Goal: Task Accomplishment & Management: Use online tool/utility

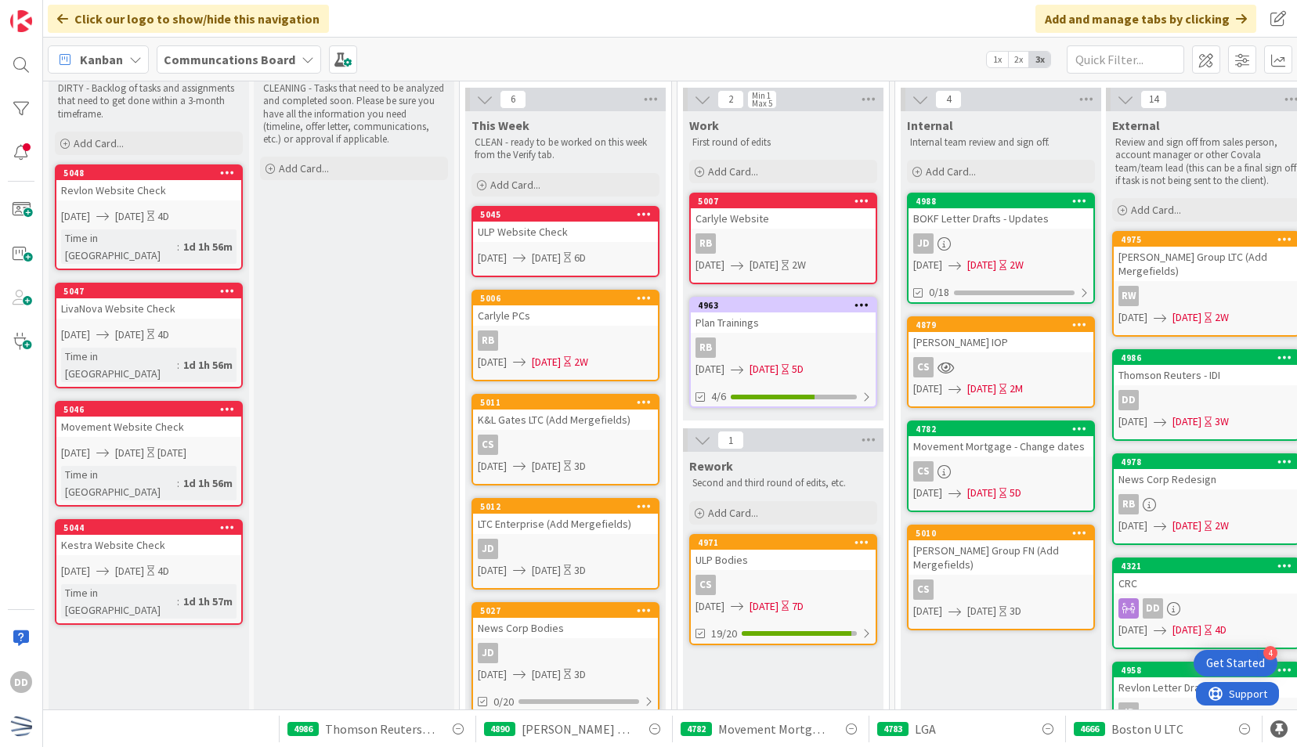
scroll to position [55, 0]
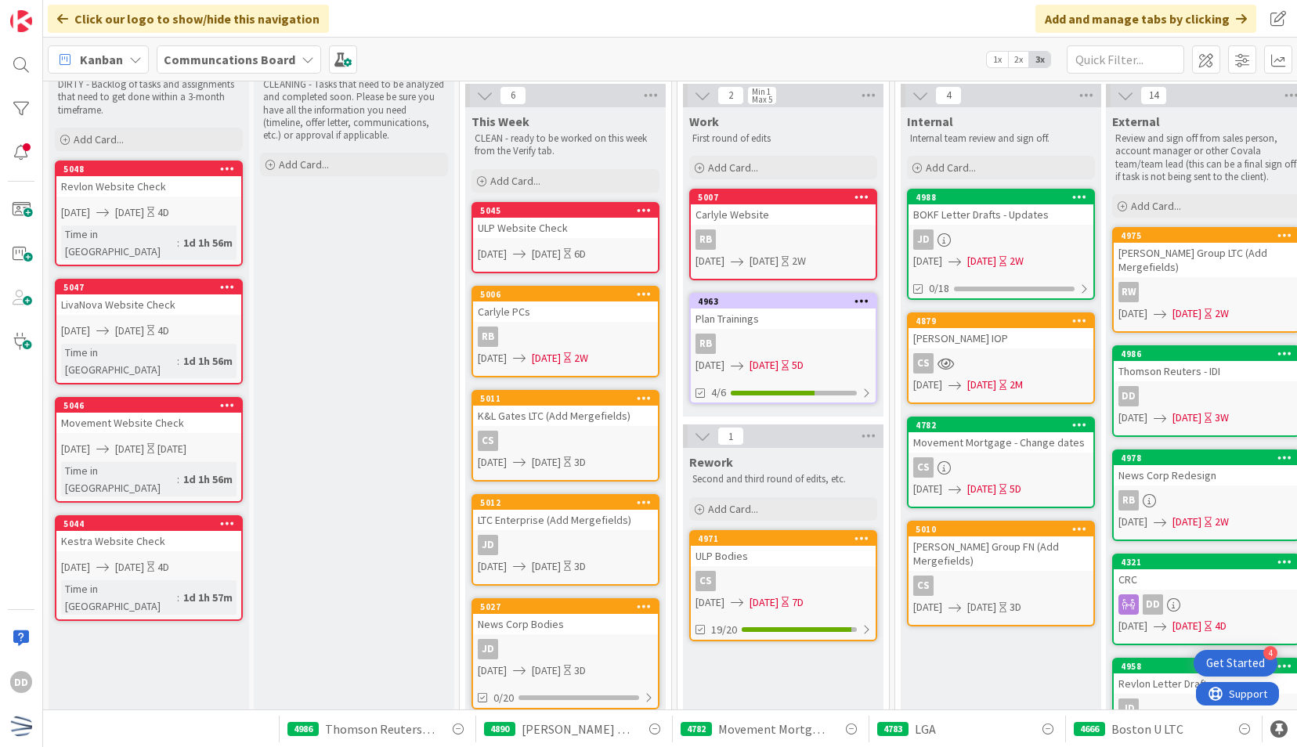
click at [643, 253] on span "[DATE]" at bounding box center [981, 261] width 29 height 16
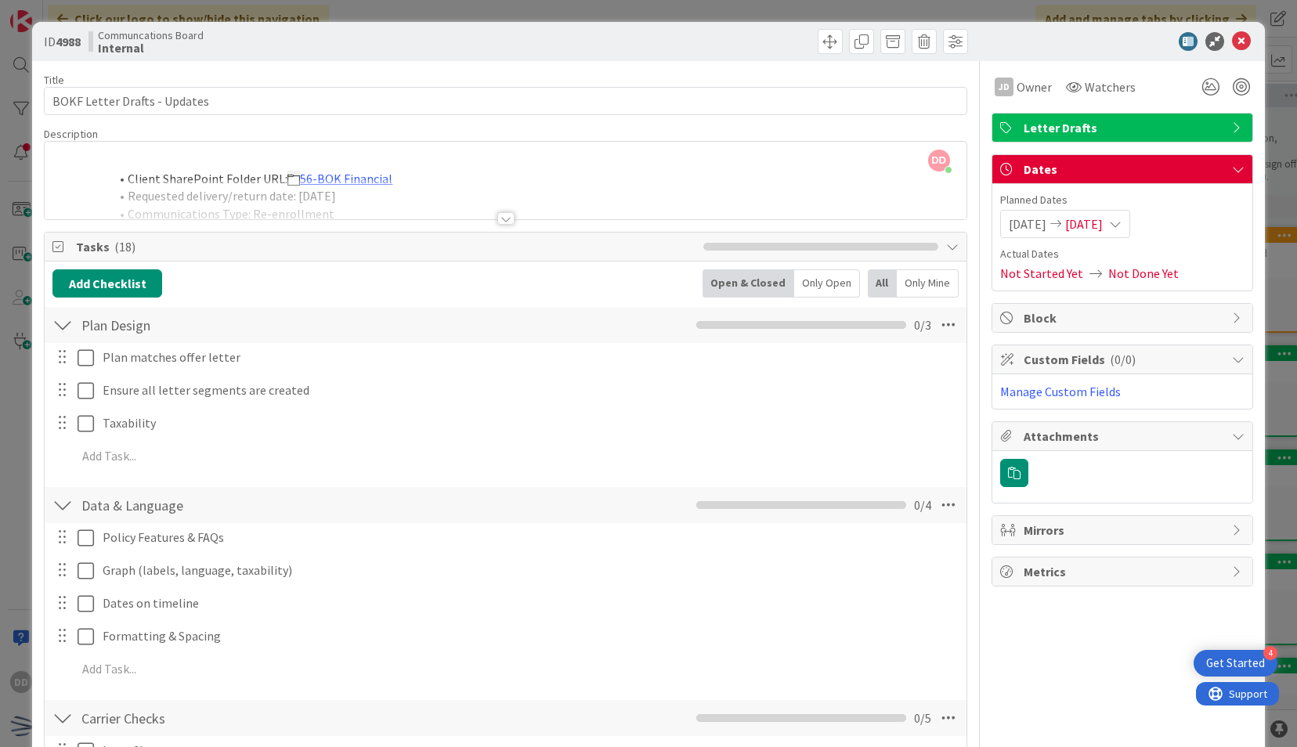
click at [503, 219] on div at bounding box center [505, 218] width 17 height 13
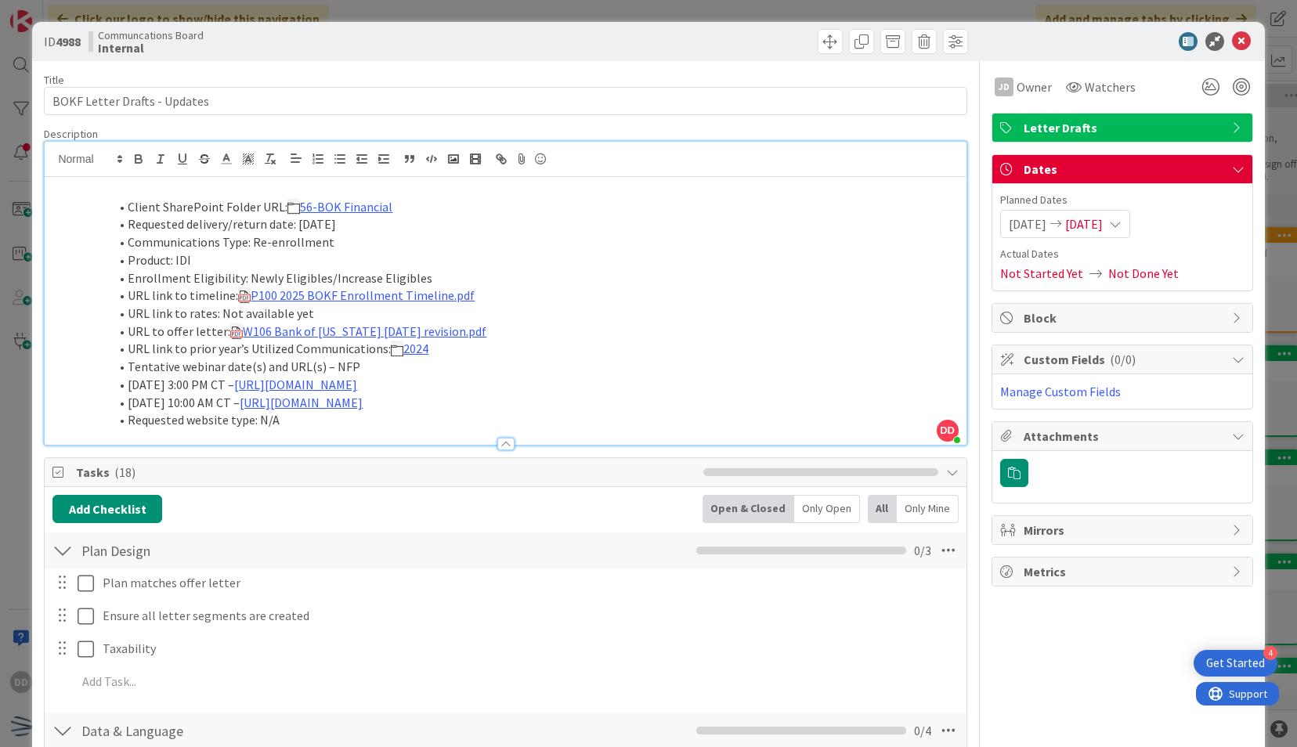
click at [643, 225] on span "[DATE]" at bounding box center [1084, 224] width 38 height 19
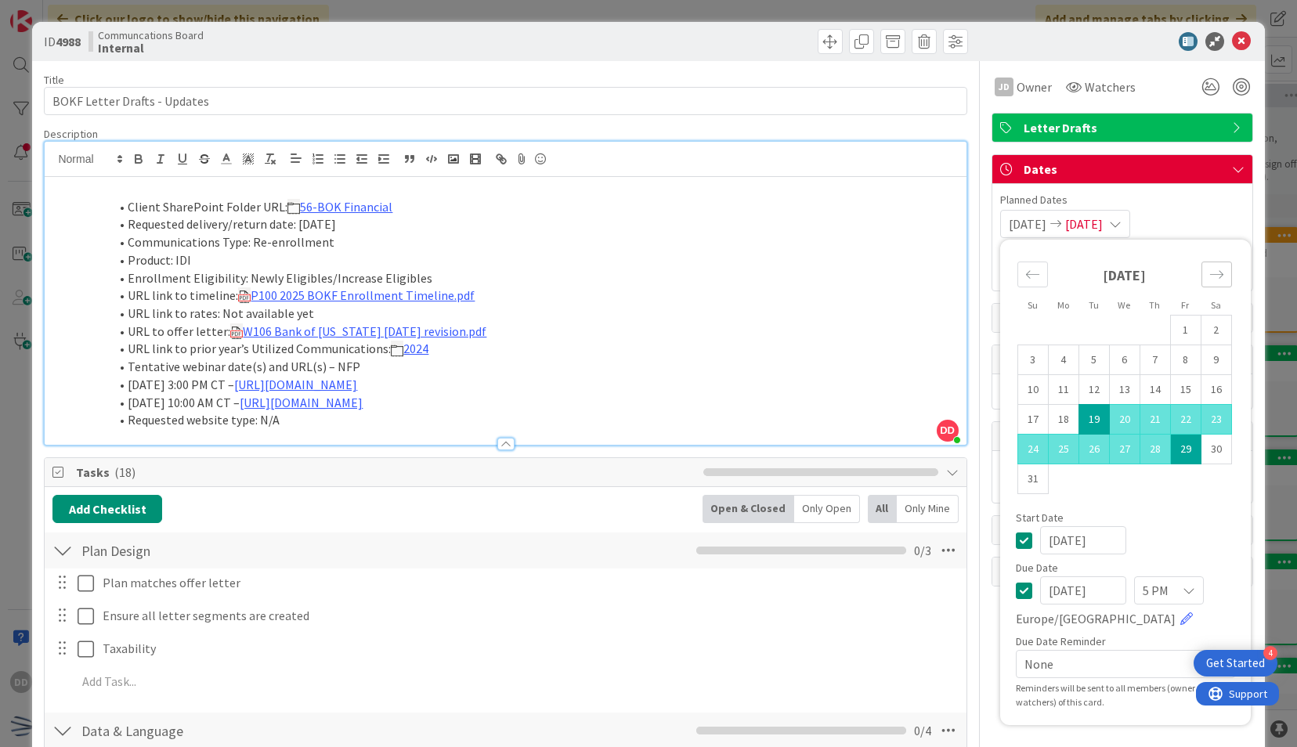
click at [643, 281] on div "Move forward to switch to the next month." at bounding box center [1216, 275] width 31 height 26
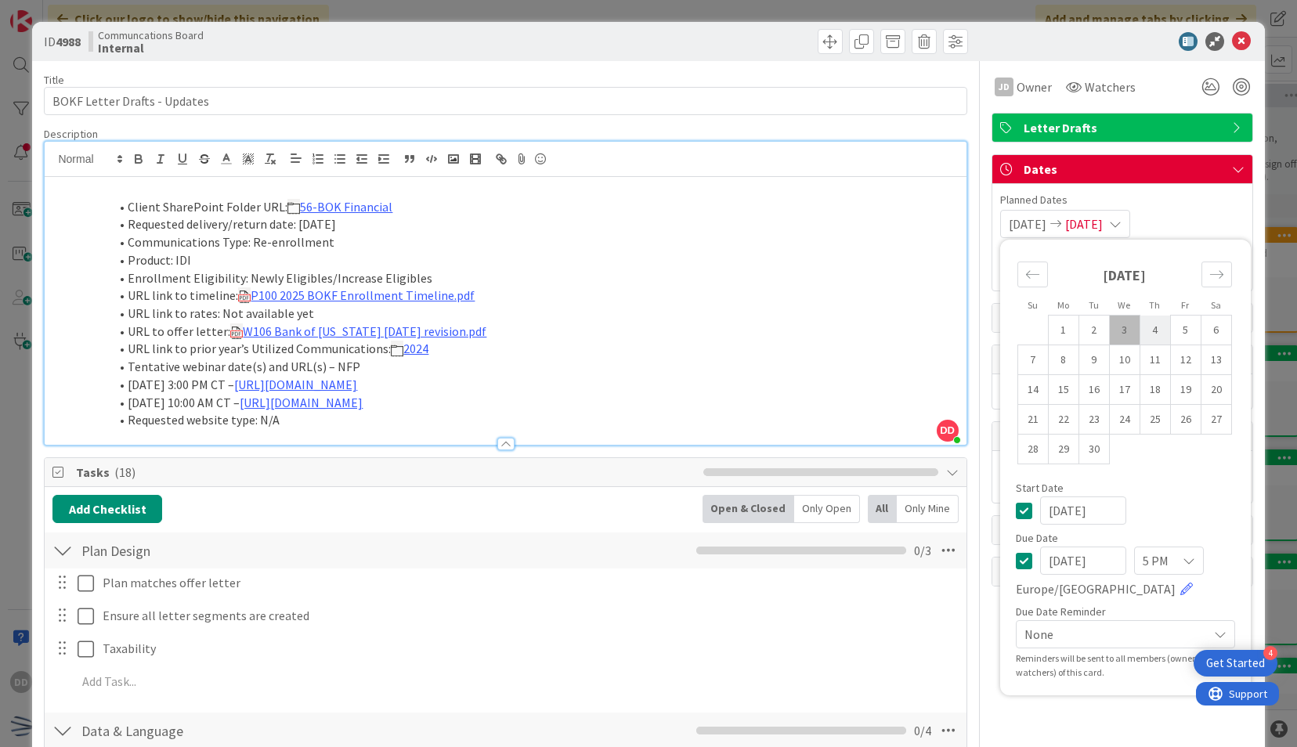
click at [643, 337] on td "4" at bounding box center [1154, 331] width 31 height 30
type input "[DATE]"
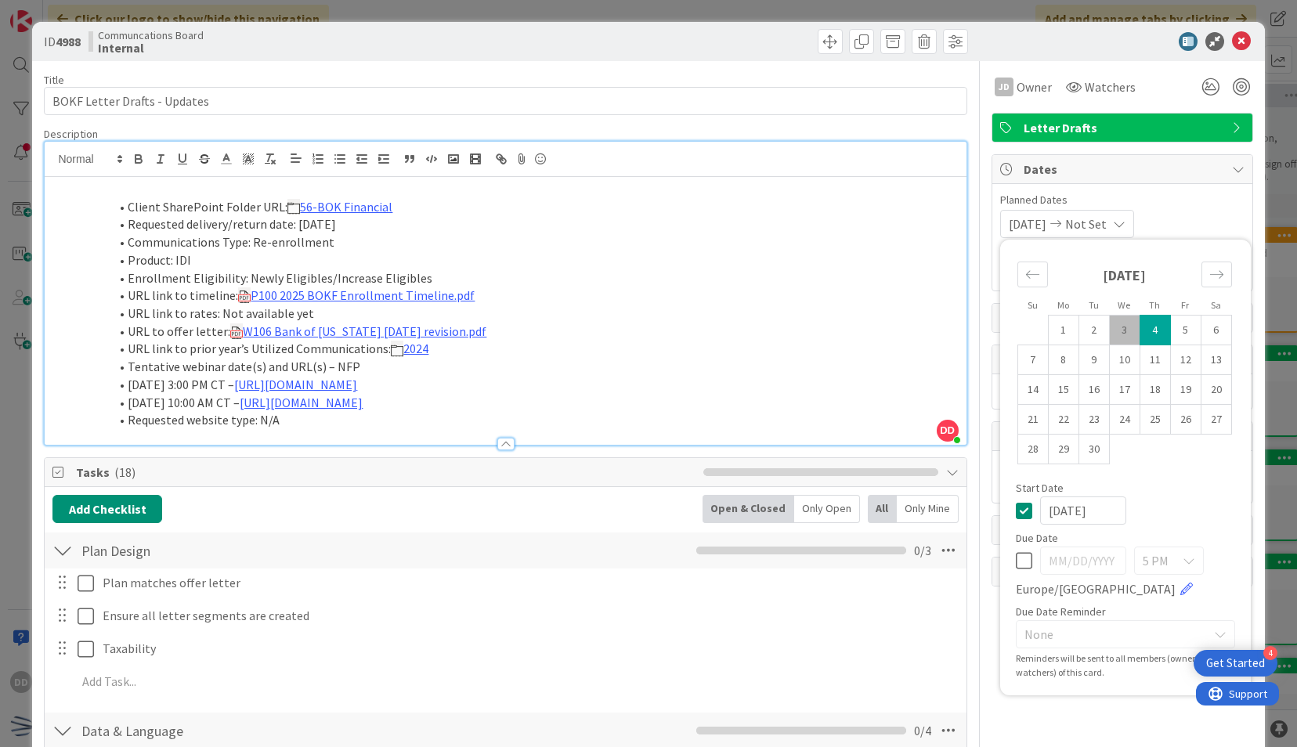
click at [643, 337] on td "4" at bounding box center [1154, 331] width 31 height 30
type input "[DATE]"
click at [643, 330] on td "2" at bounding box center [1093, 331] width 31 height 30
type input "[DATE]"
click at [643, 283] on li "Enrollment Eligibility: Newly Eligibles/Increase Eligibles" at bounding box center [514, 278] width 886 height 18
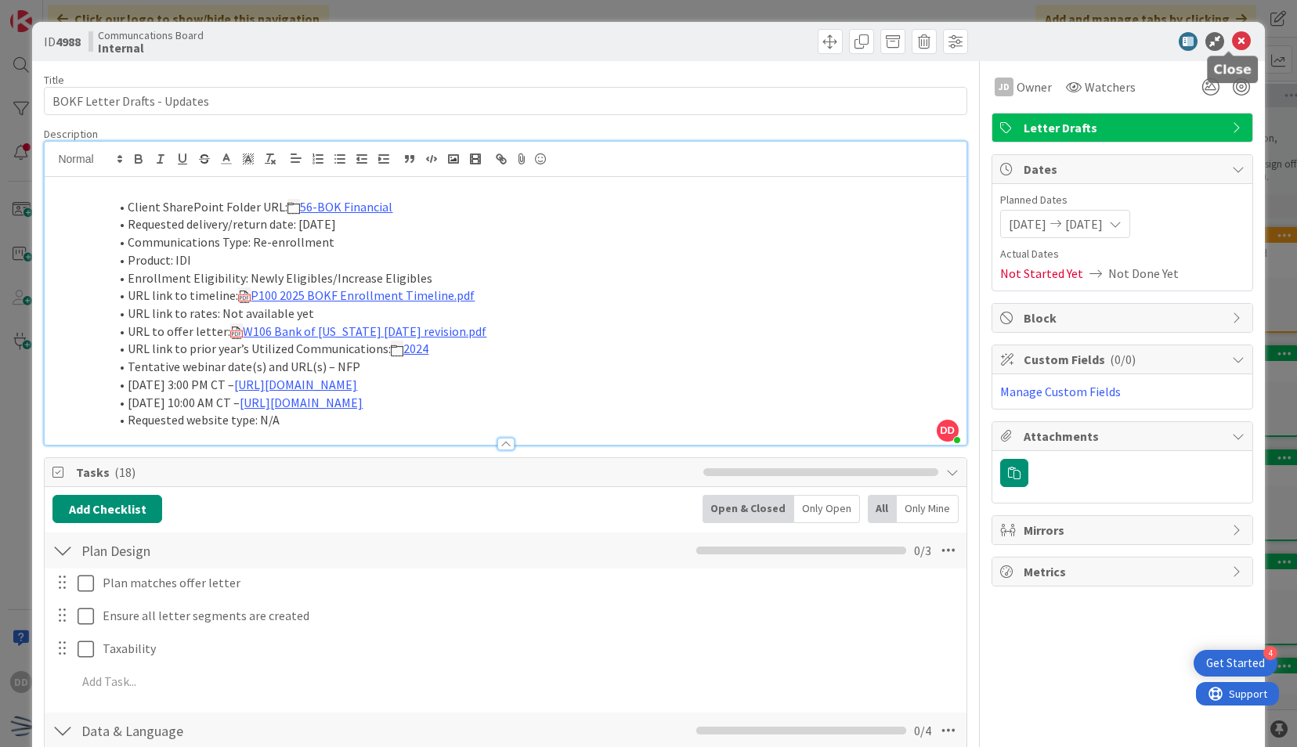
click at [643, 41] on icon at bounding box center [1241, 41] width 19 height 19
